Goal: Information Seeking & Learning: Check status

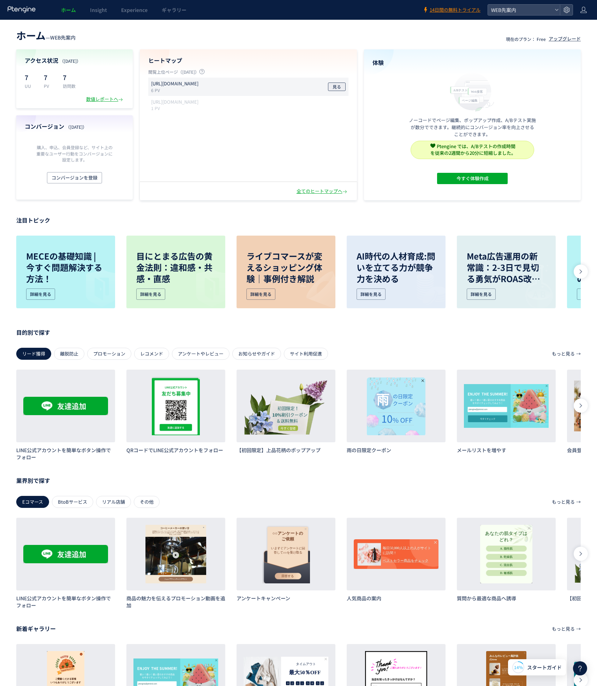
click at [342, 91] on button "見る" at bounding box center [337, 87] width 18 height 8
click at [110, 99] on div "数値レポートへ" at bounding box center [105, 99] width 38 height 7
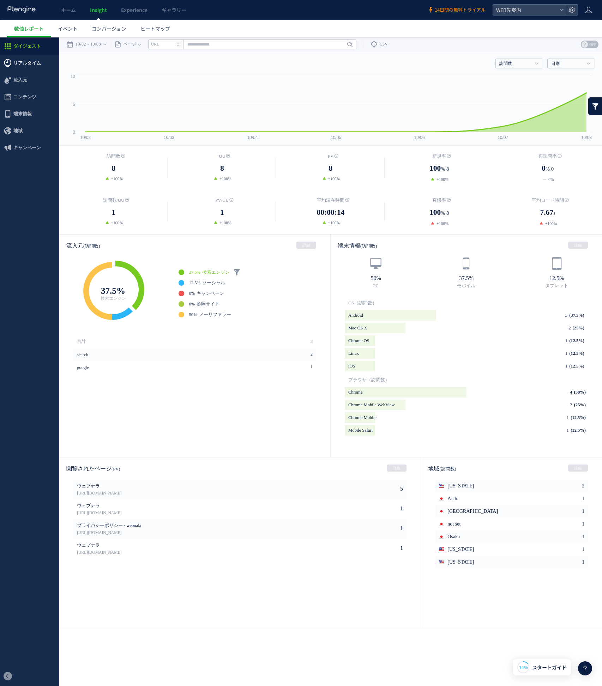
click at [29, 66] on span "リアルタイム" at bounding box center [27, 63] width 28 height 17
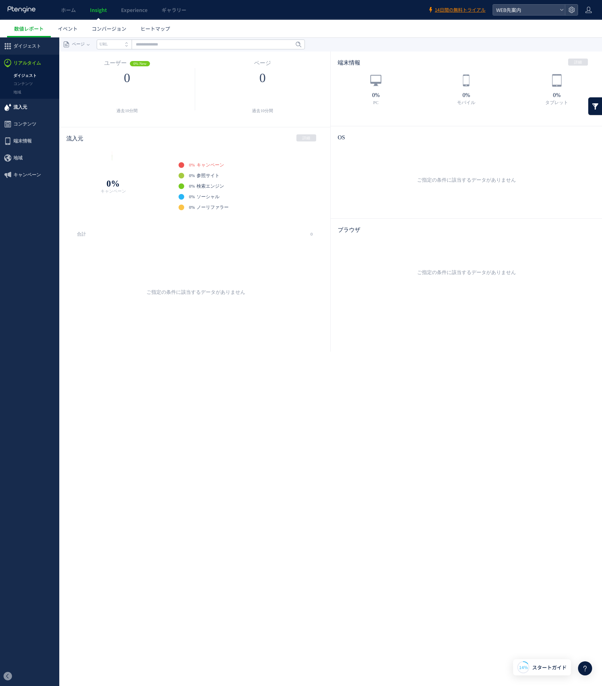
click at [22, 107] on span "流入元" at bounding box center [20, 107] width 14 height 17
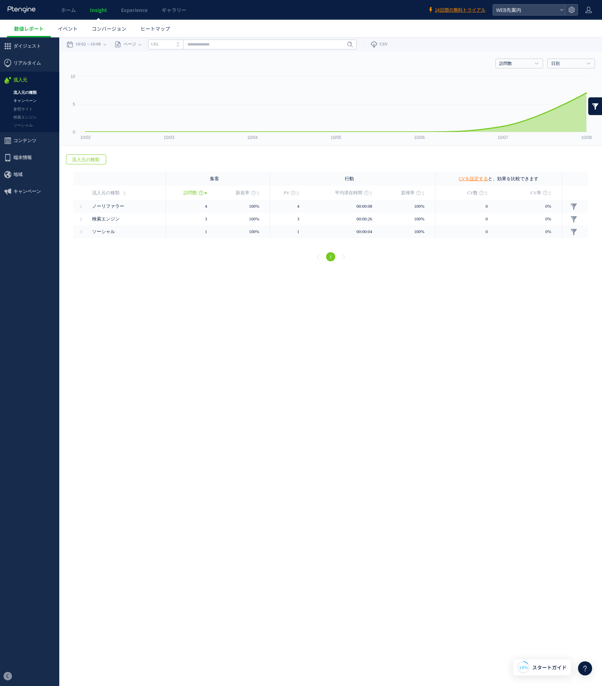
click at [37, 102] on link "キャンペーン" at bounding box center [29, 101] width 59 height 8
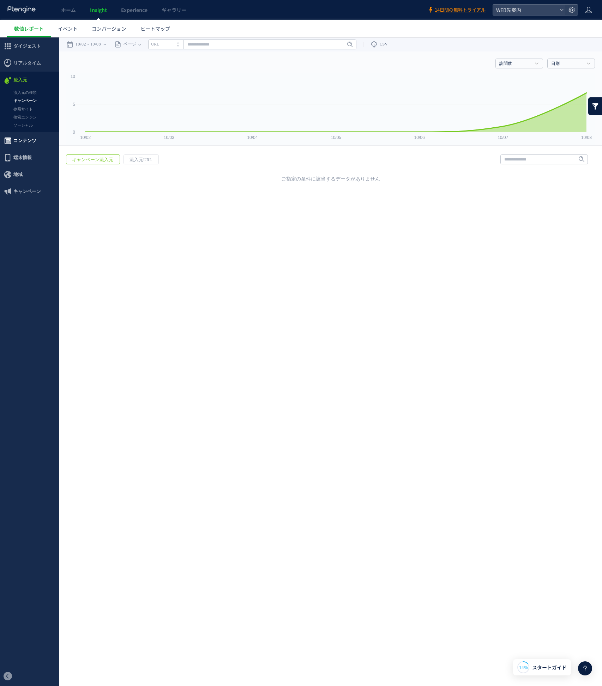
click at [28, 137] on span "コンテンツ" at bounding box center [24, 140] width 23 height 17
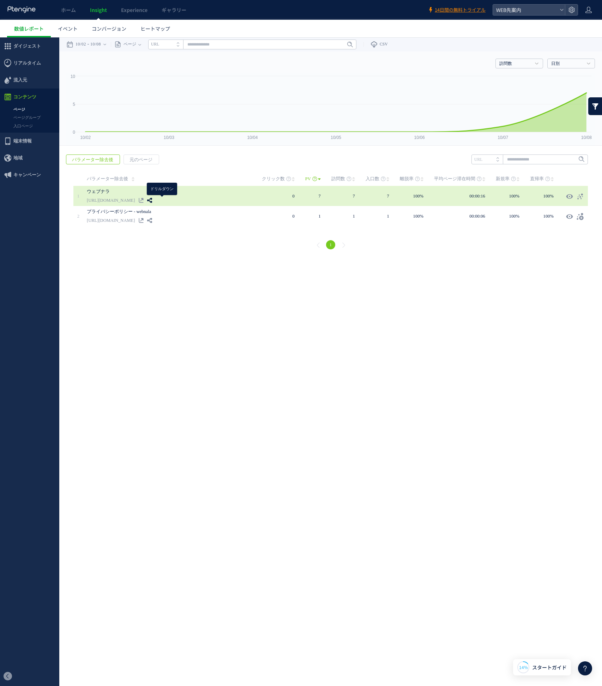
click at [152, 200] on icon at bounding box center [149, 200] width 5 height 5
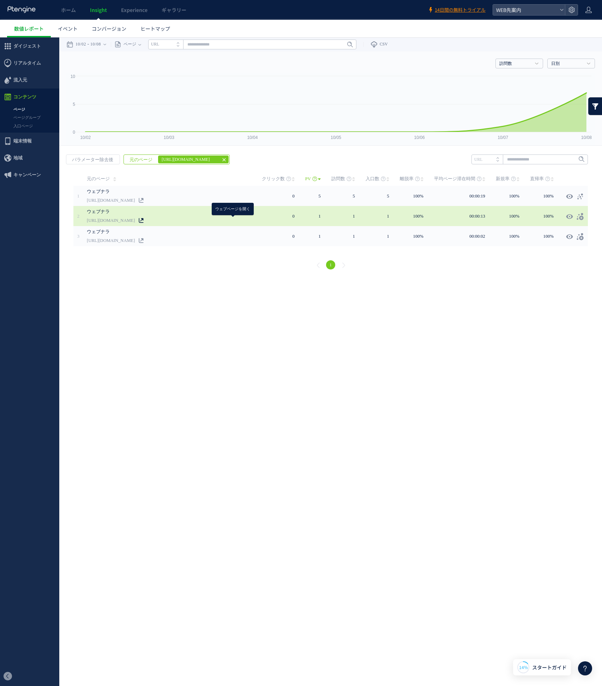
click at [144, 219] on icon at bounding box center [141, 220] width 5 height 5
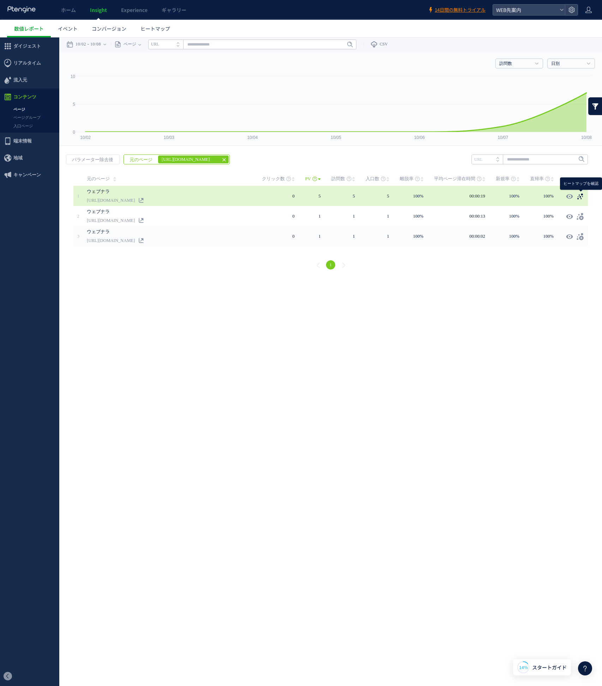
click at [580, 198] on icon at bounding box center [580, 196] width 7 height 7
